Goal: Transaction & Acquisition: Register for event/course

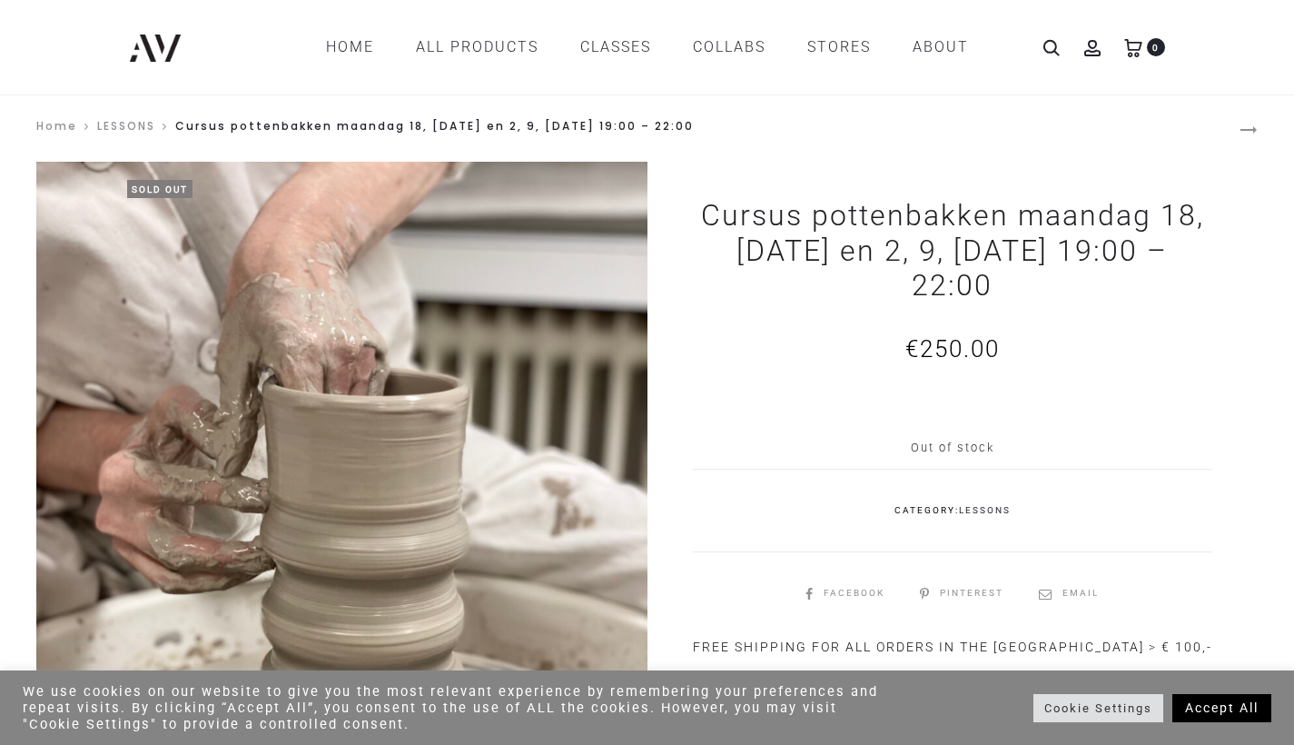
click at [143, 120] on link "LESSONS" at bounding box center [126, 125] width 58 height 15
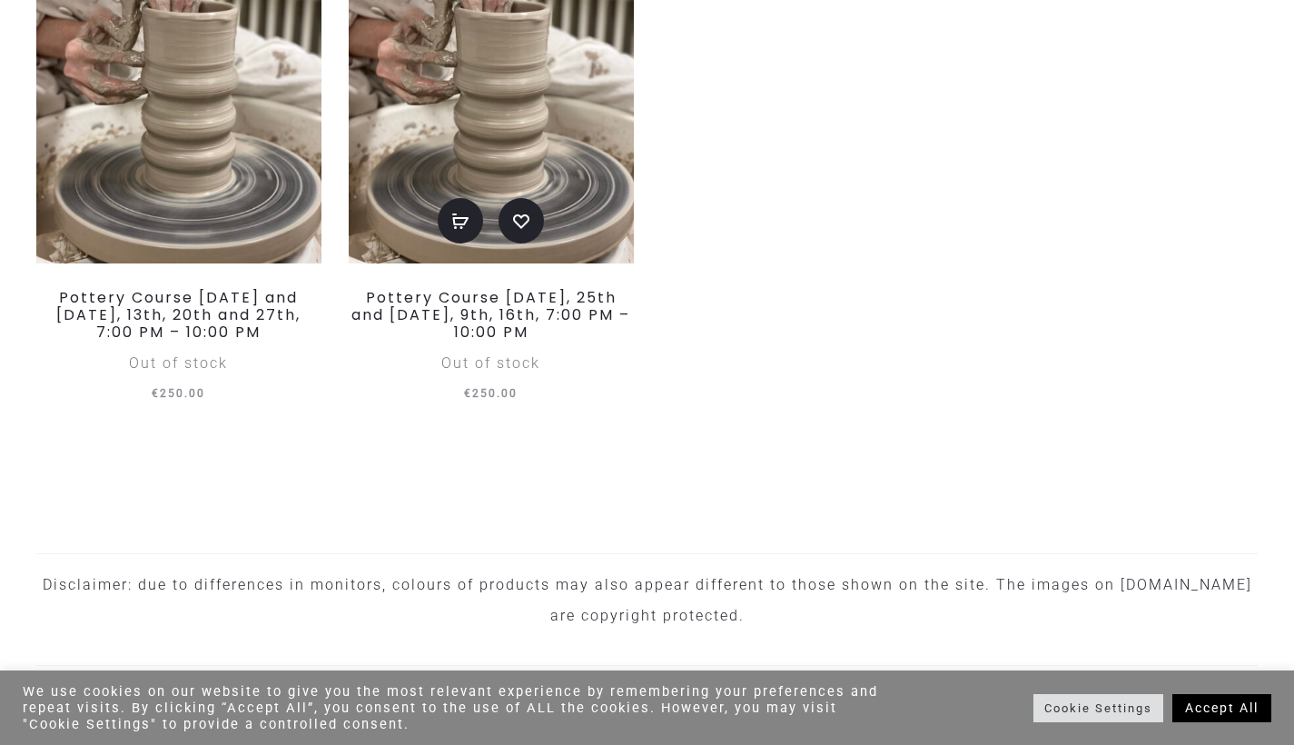
scroll to position [4941, 0]
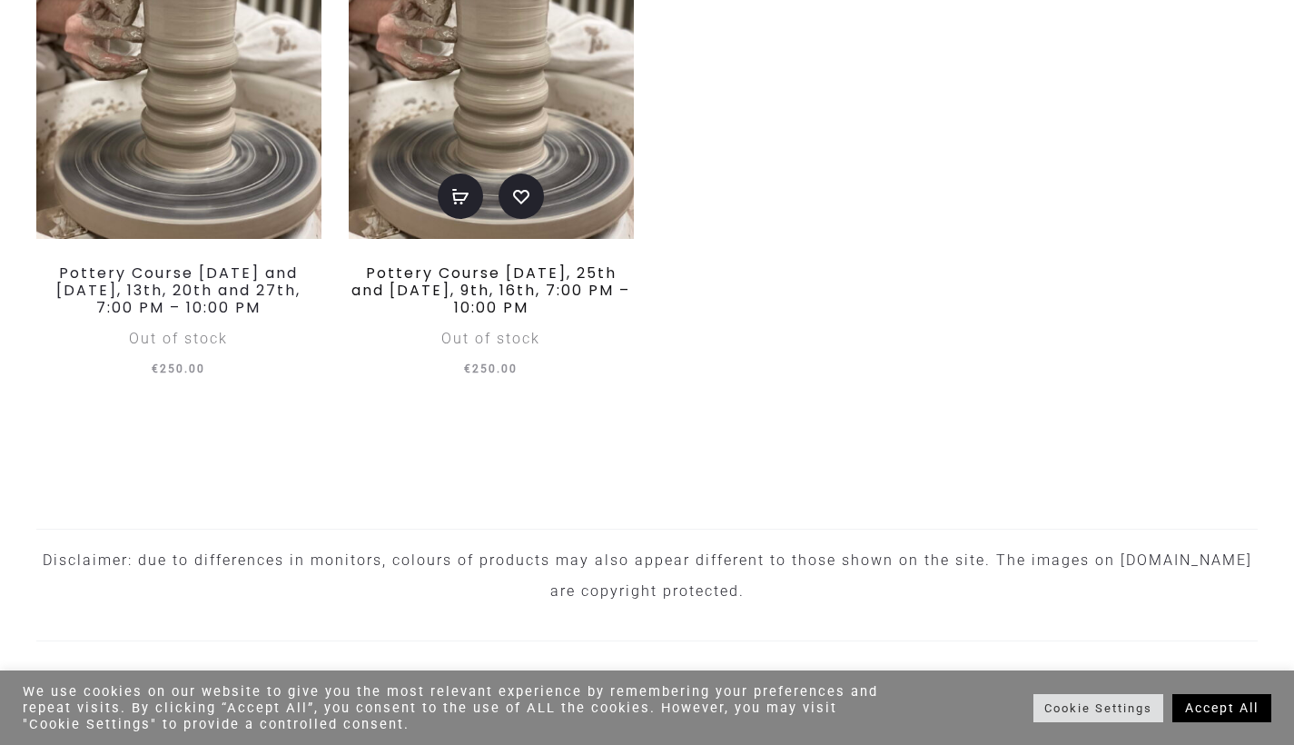
click at [451, 318] on link "Pottery Course Thursday, September 18th, 25th and October 2nd, 9th, 16th, 7:00 …" at bounding box center [491, 290] width 279 height 55
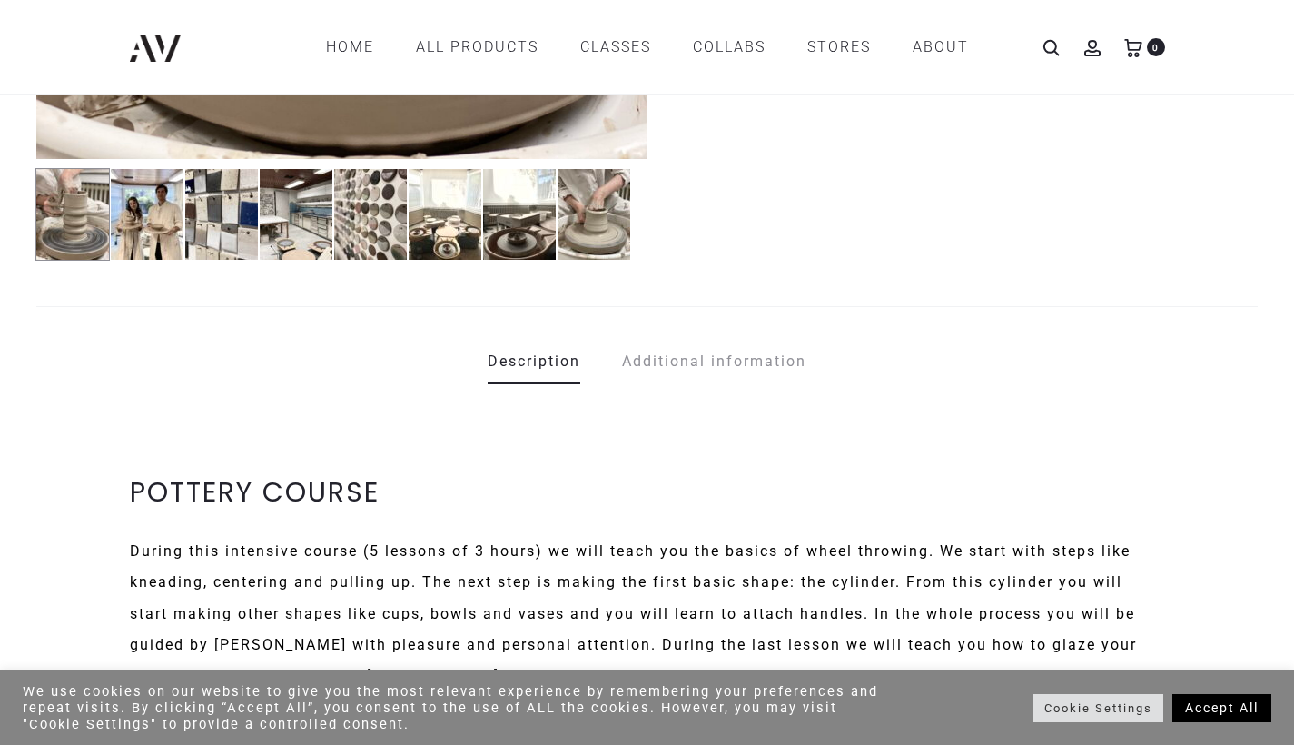
scroll to position [626, 0]
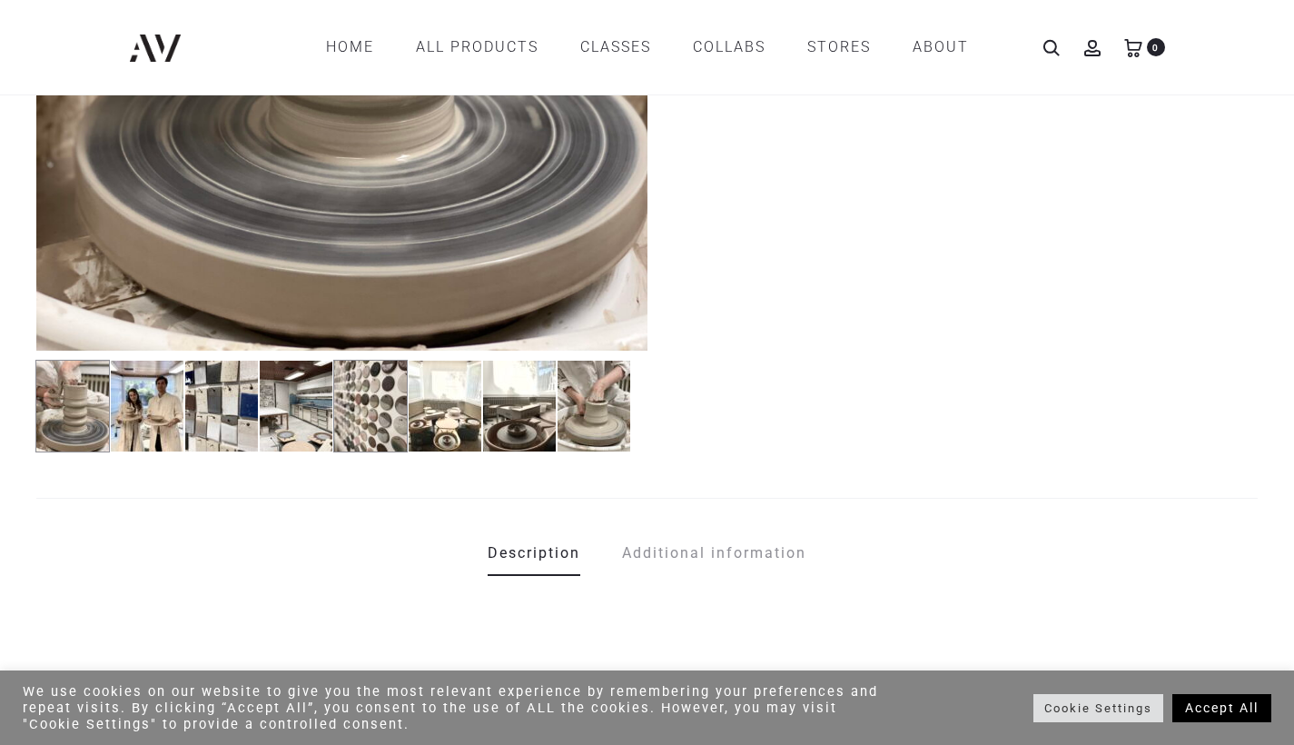
click at [395, 422] on img at bounding box center [370, 406] width 74 height 93
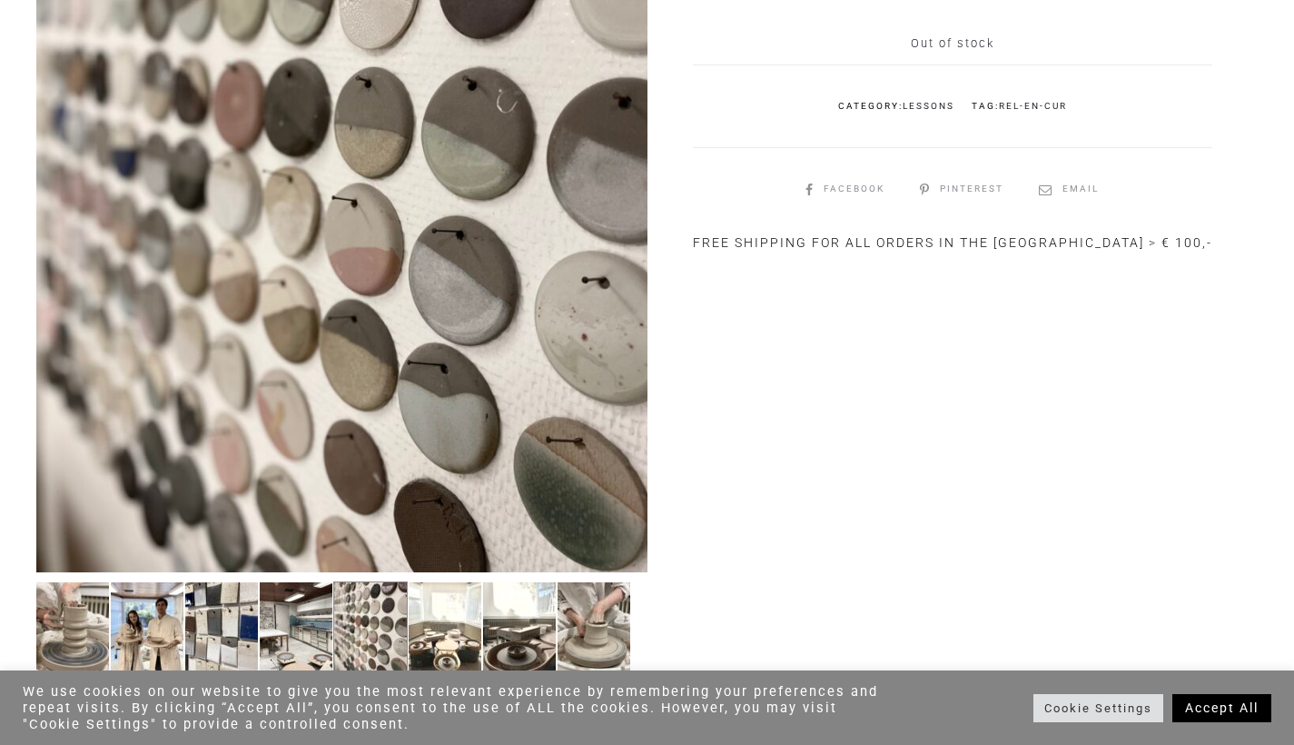
scroll to position [471, 0]
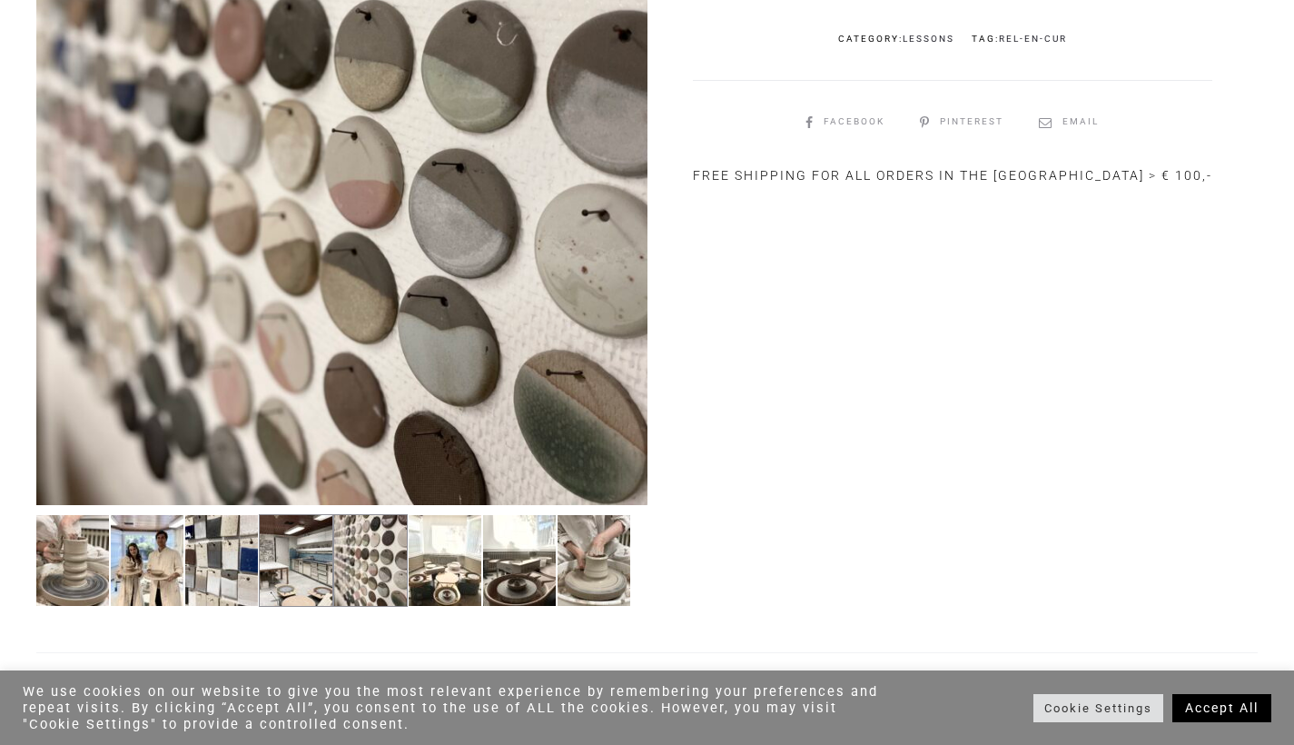
click at [298, 538] on img at bounding box center [296, 560] width 74 height 93
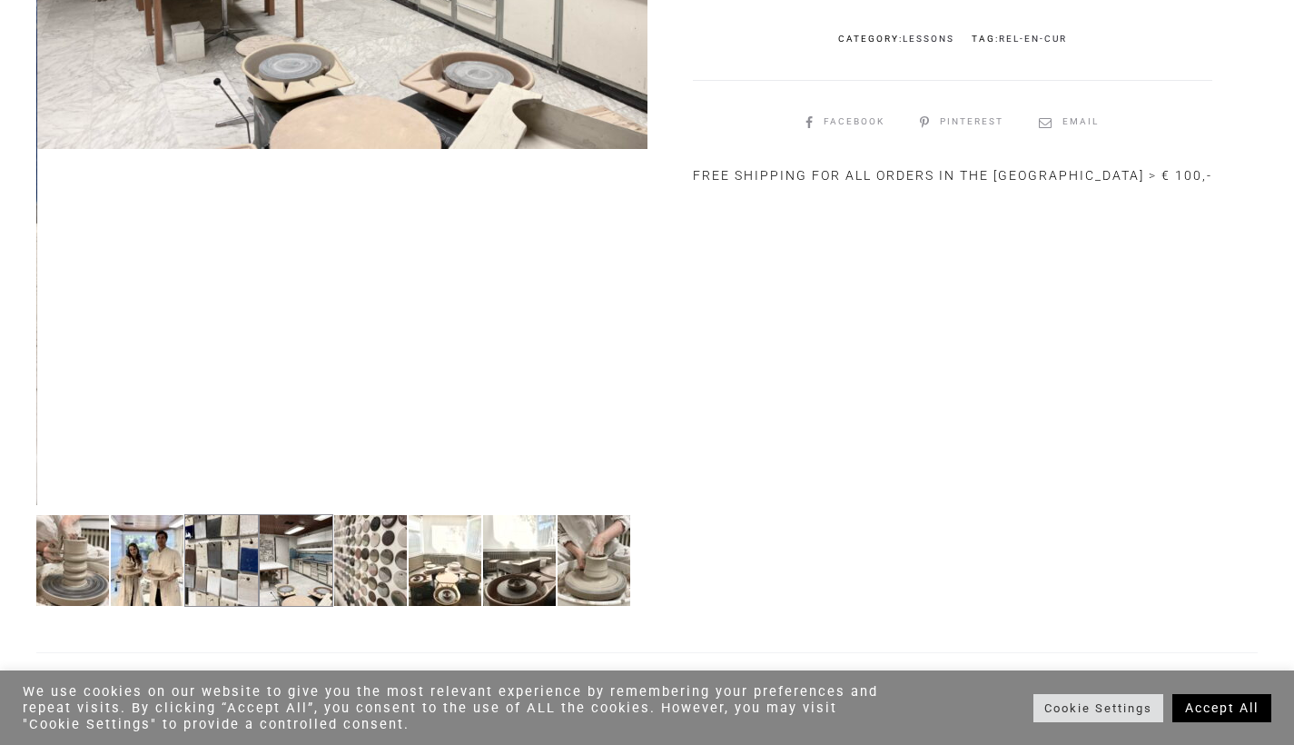
click at [232, 563] on img at bounding box center [221, 560] width 74 height 93
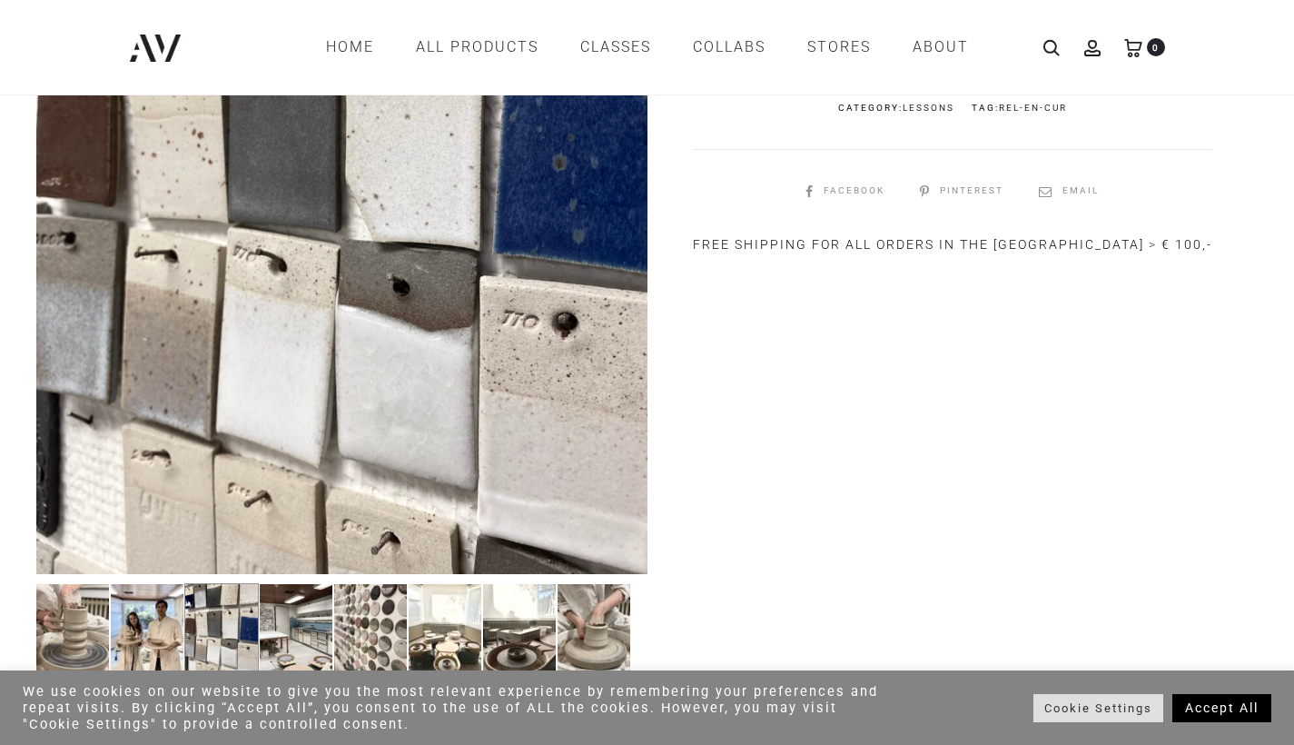
scroll to position [400, 0]
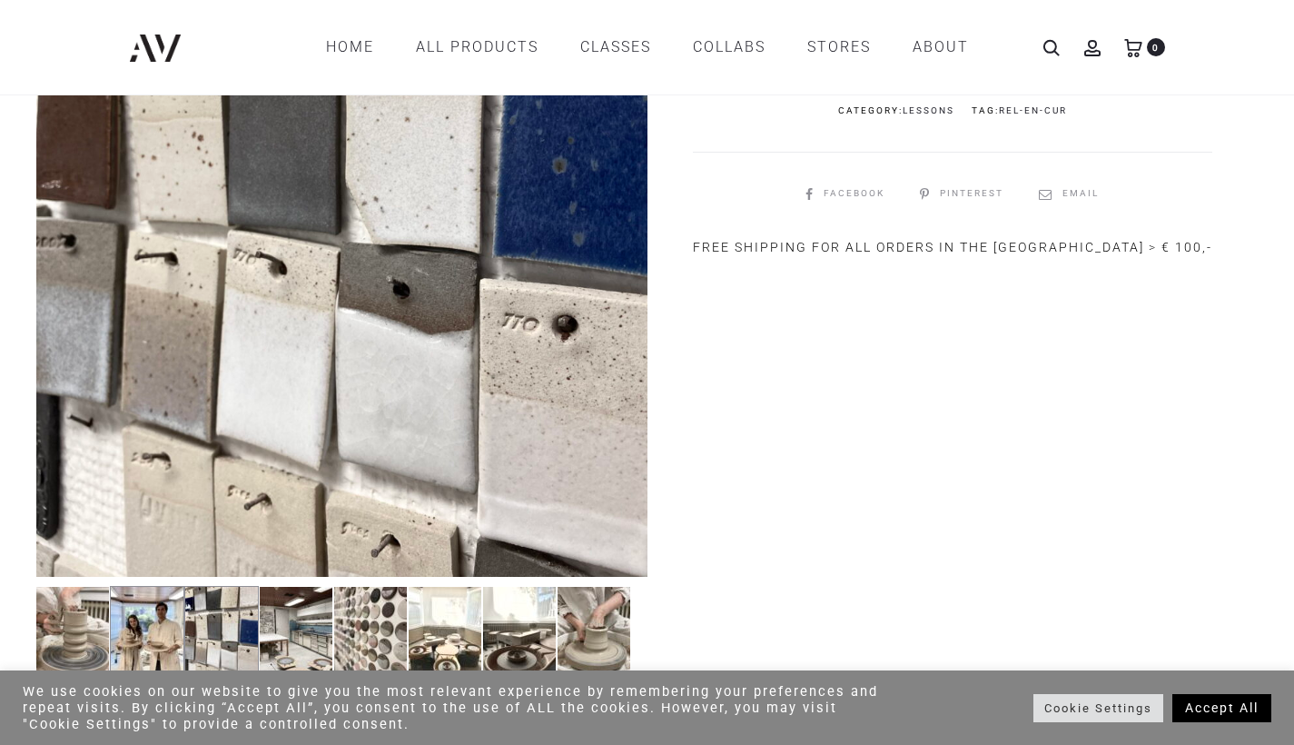
click at [157, 630] on img at bounding box center [147, 632] width 74 height 93
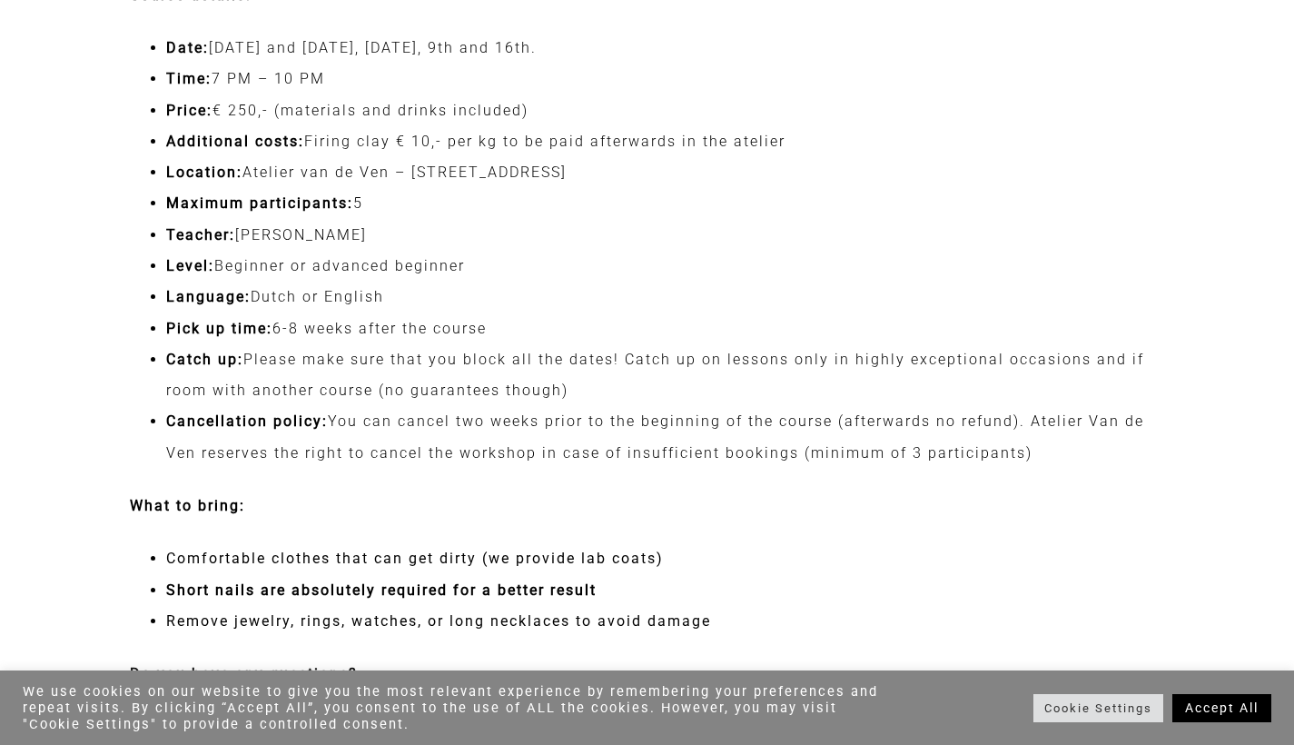
scroll to position [1860, 0]
